Goal: Ask a question: Seek information or help from site administrators or community

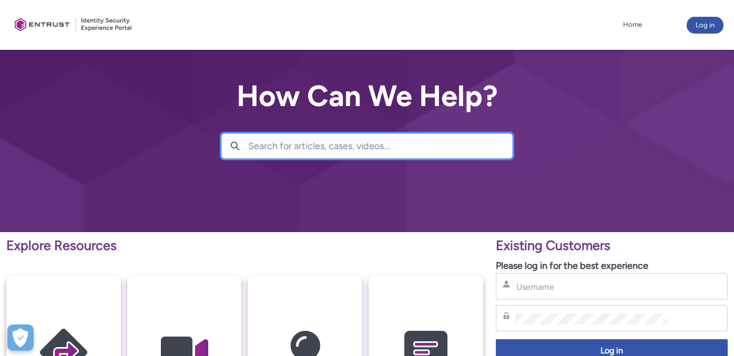
click at [277, 147] on input "Search for articles, cases, videos..." at bounding box center [380, 146] width 264 height 24
type input "upload"
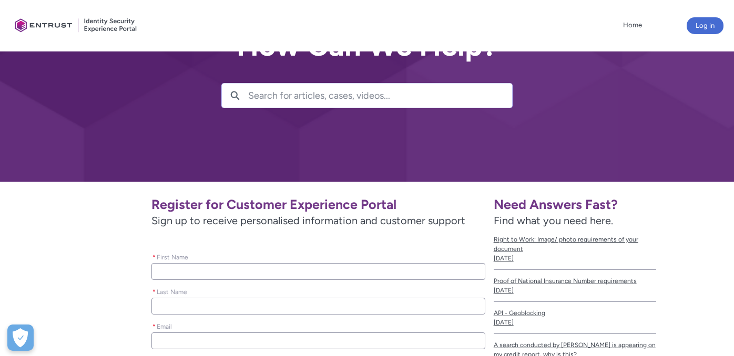
scroll to position [158, 0]
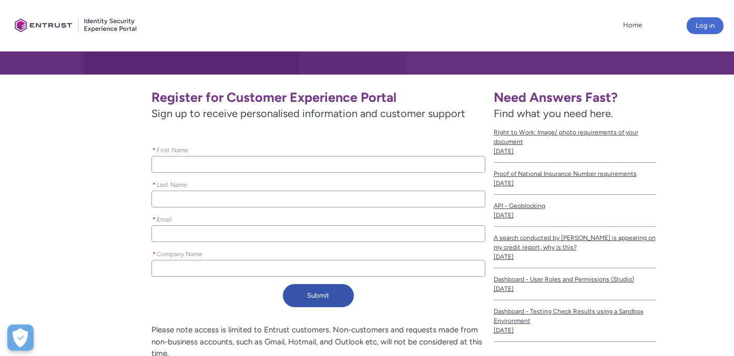
click at [246, 167] on input "* First Name" at bounding box center [318, 164] width 334 height 17
type lightning-primitive-input-simple "Audrey"
type lightning-primitive-input-simple "Djohari"
type input "Audrey"
type input "Djohari"
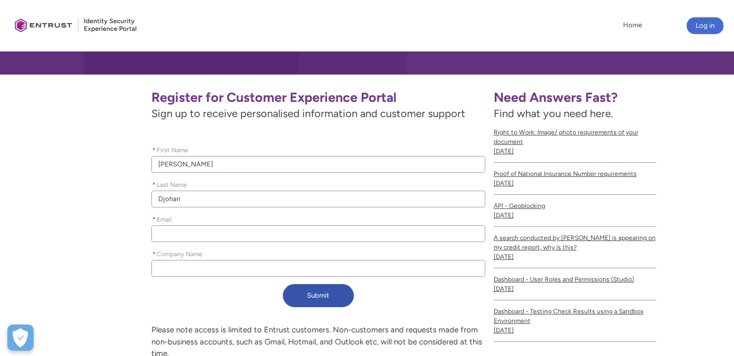
click at [199, 234] on input "* Email" at bounding box center [318, 233] width 334 height 17
type lightning-primitive-input-simple "a"
type input "a"
type lightning-primitive-input-simple "au"
type input "au"
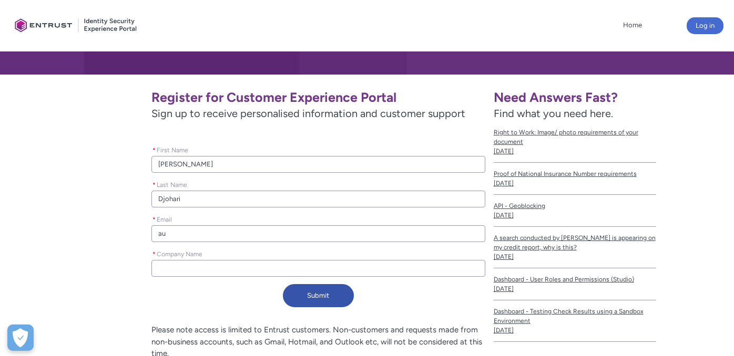
type lightning-primitive-input-simple "aud"
type input "aud"
type lightning-primitive-input-simple "audr"
type input "audr"
type lightning-primitive-input-simple "audre"
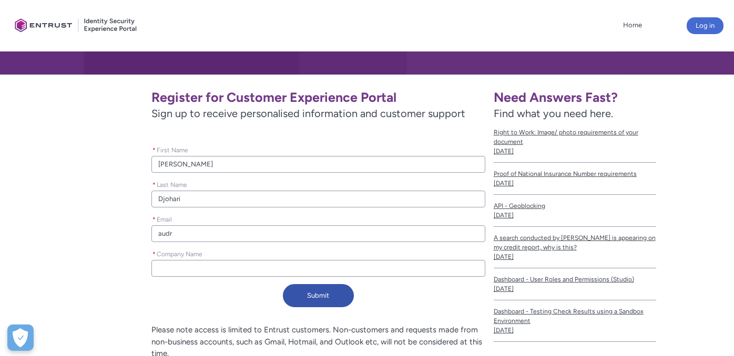
type input "audre"
type lightning-primitive-input-simple "audrey"
type input "audrey"
type lightning-primitive-input-simple "audrey."
type input "audrey."
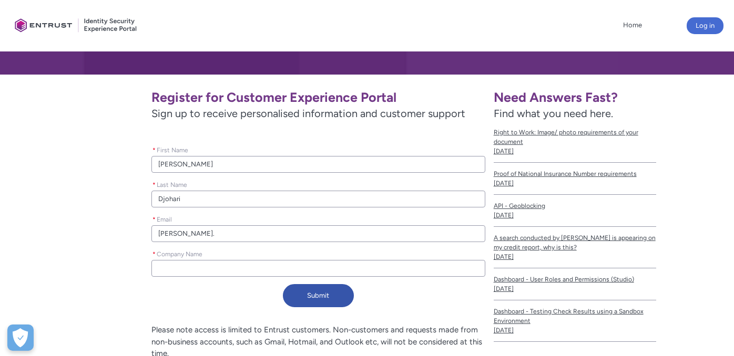
type lightning-primitive-input-simple "audrey.d"
type input "audrey.d"
type lightning-primitive-input-simple "audrey.dj"
type input "audrey.dj"
type lightning-primitive-input-simple "audrey.djo"
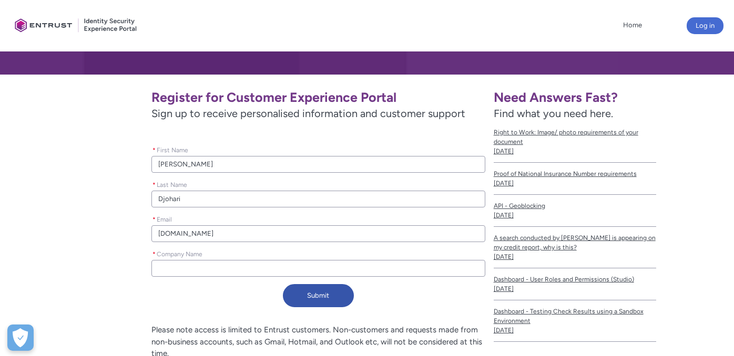
type input "audrey.djo"
type lightning-primitive-input-simple "audrey.djoh"
type input "audrey.djoh"
type lightning-primitive-input-simple "audrey.djoha"
type input "audrey.djoha"
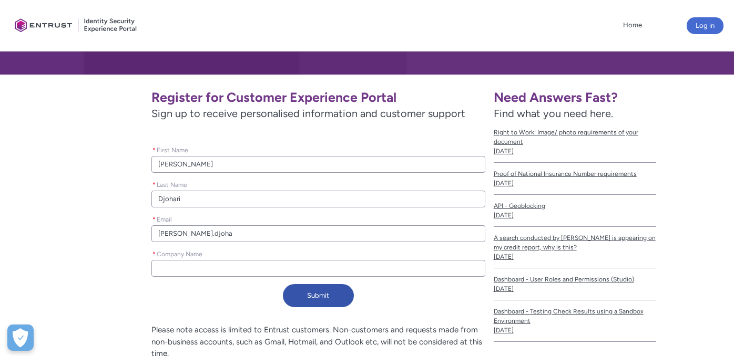
type lightning-primitive-input-simple "audrey.djohar"
type input "audrey.djohar"
type lightning-primitive-input-simple "audrey.djohari"
type input "audrey.djohari"
type lightning-primitive-input-simple "audrey.djohari@"
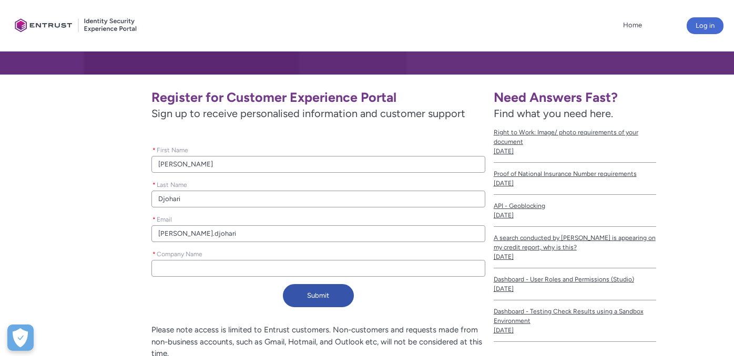
type input "audrey.djohari@"
type lightning-primitive-input-simple "audrey.djohari@g"
type input "audrey.djohari@g"
type lightning-primitive-input-simple "audrey.djohari@gr"
type input "audrey.djohari@gr"
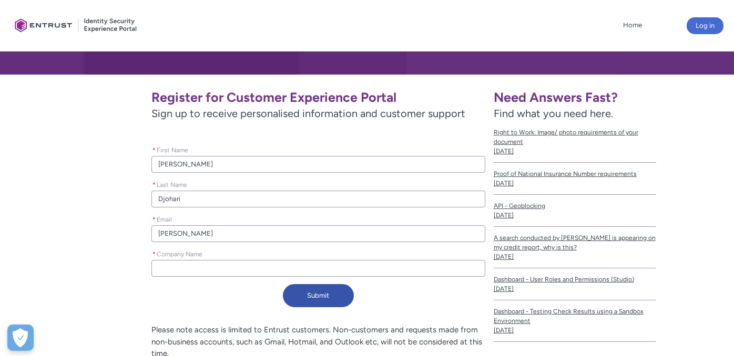
type lightning-primitive-input-simple "audrey.djohari@gro"
type input "audrey.djohari@gro"
type lightning-primitive-input-simple "audrey.djohari@grof"
type input "audrey.djohari@grof"
type lightning-primitive-input-simple "audrey.djohari@grof,"
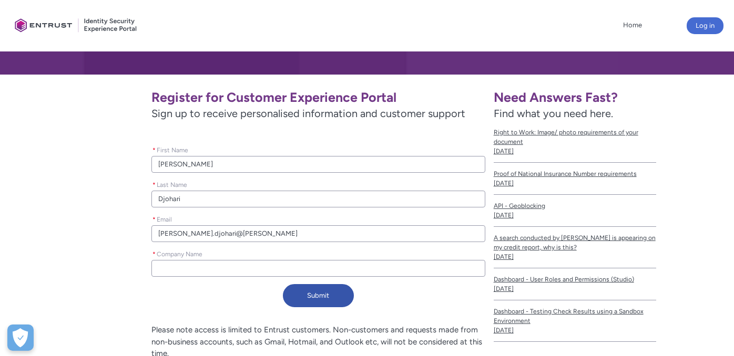
type input "audrey.djohari@grof,"
type lightning-primitive-input-simple "audrey.djohari@grof,c"
type input "audrey.djohari@grof,c"
type lightning-primitive-input-simple "audrey.djohari@grof,co"
type input "audrey.djohari@grof,co"
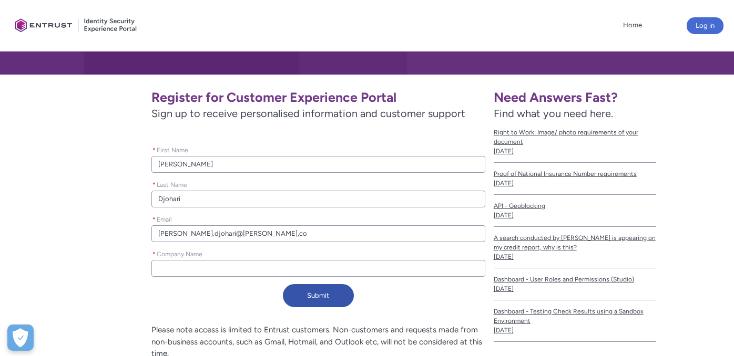
type lightning-primitive-input-simple "audrey.djohari@grof,c"
type input "audrey.djohari@grof,c"
type lightning-primitive-input-simple "audrey.djohari@grof,"
type input "audrey.djohari@grof,"
type lightning-primitive-input-simple "audrey.djohari@grof"
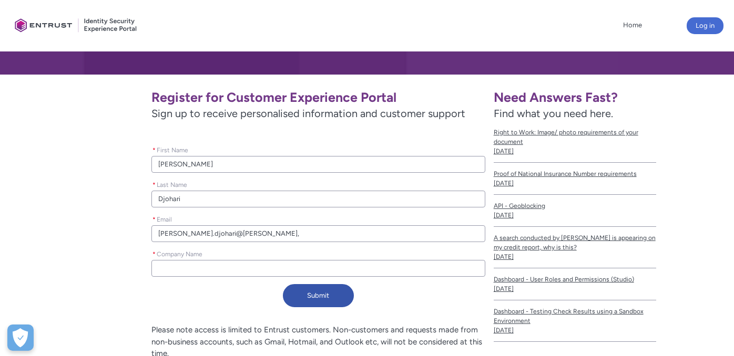
type input "audrey.djohari@grof"
type lightning-primitive-input-simple "audrey.djohari@grof."
type input "audrey.djohari@grof."
type lightning-primitive-input-simple "audrey.djohari@grof.c"
type input "audrey.djohari@grof.c"
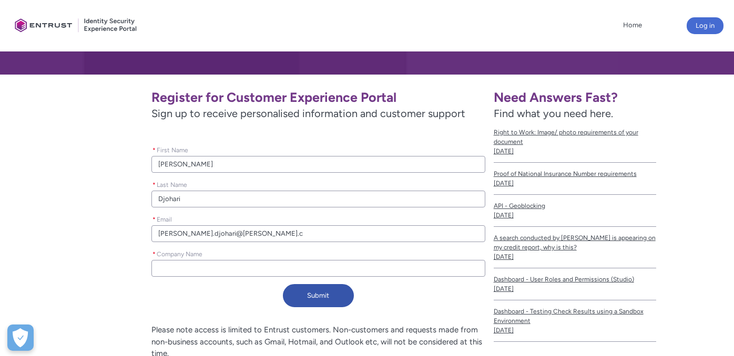
type lightning-primitive-input-simple "audrey.djohari@grof.co"
type input "audrey.djohari@grof.co"
click at [201, 268] on input "* Company Name" at bounding box center [318, 268] width 334 height 17
type lightning-primitive-input-simple "G"
type input "G"
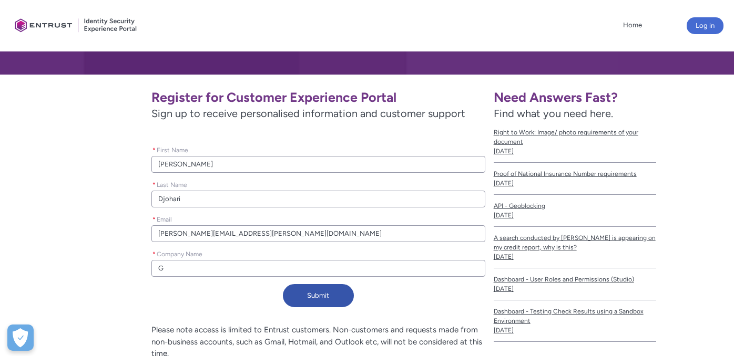
type lightning-primitive-input-simple "Gr"
type input "Gr"
type lightning-primitive-input-simple "Gro"
type input "Gro"
type lightning-primitive-input-simple "Grof"
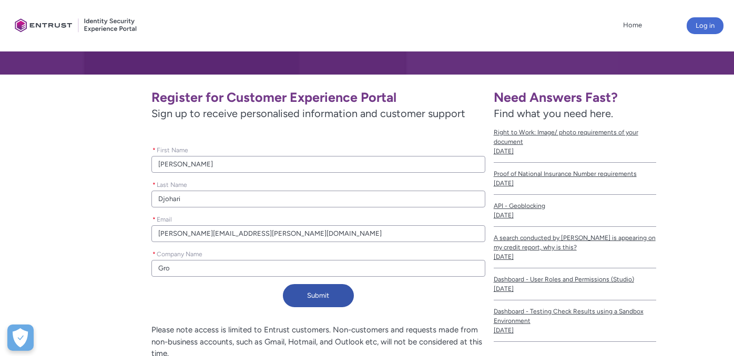
type input "Grof"
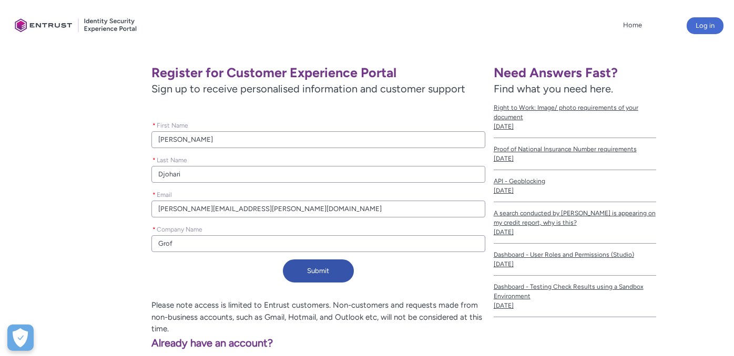
scroll to position [203, 0]
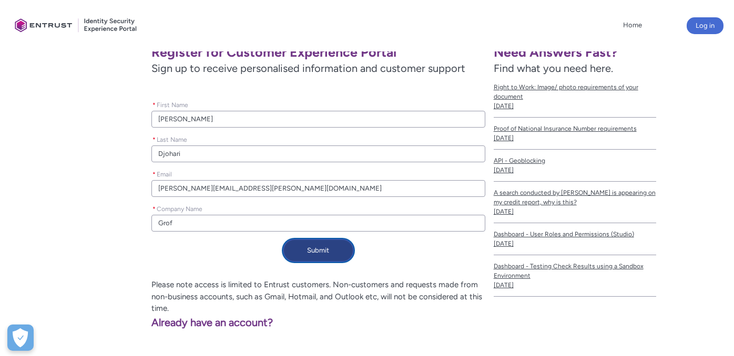
click at [305, 253] on button "Submit" at bounding box center [318, 250] width 71 height 23
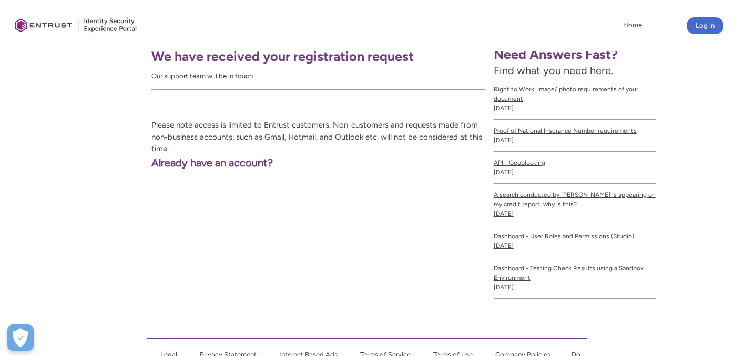
scroll to position [234, 0]
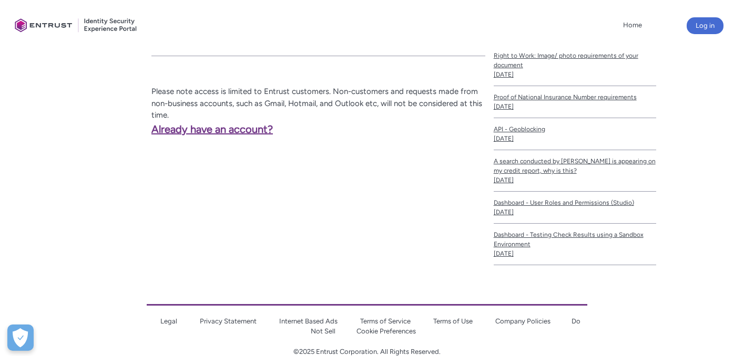
click at [242, 128] on link "Already have an account?" at bounding box center [140, 129] width 264 height 13
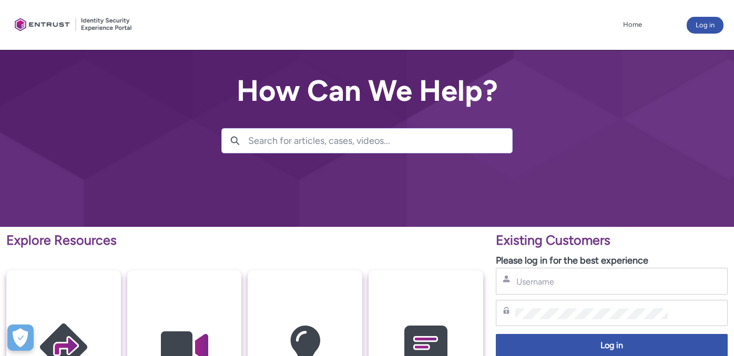
scroll to position [6, 0]
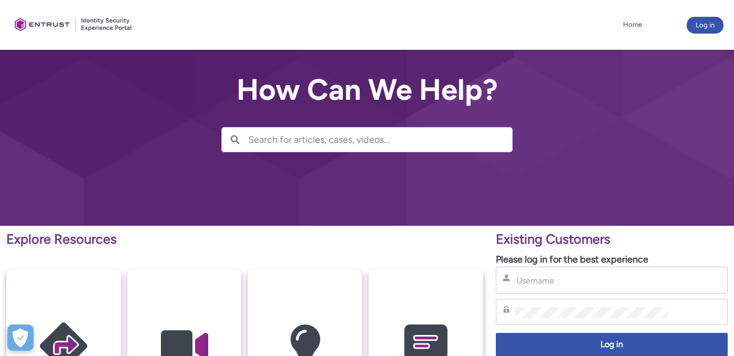
click at [381, 142] on input "Search for articles, cases, videos..." at bounding box center [380, 140] width 264 height 24
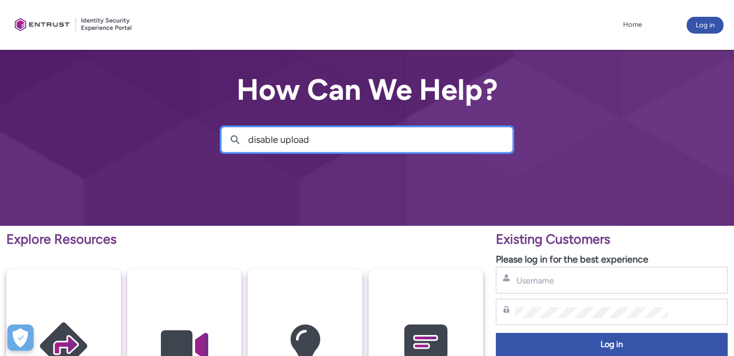
type input "disable upload"
